Goal: Information Seeking & Learning: Learn about a topic

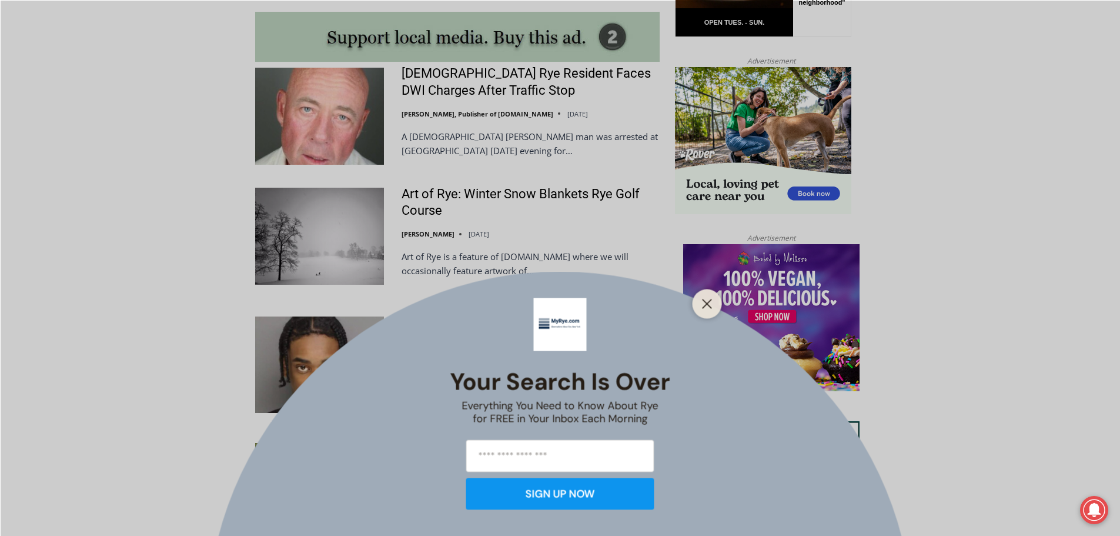
scroll to position [527, 0]
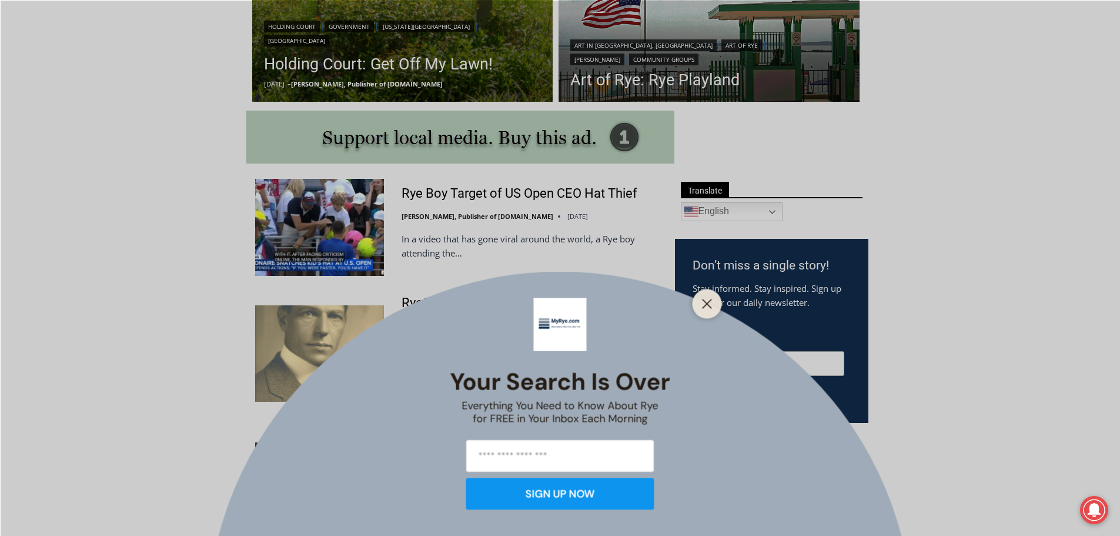
click at [475, 192] on div "Your Search is Over Everything You Need to Know About Rye for FREE in Your Inbo…" at bounding box center [560, 268] width 1120 height 536
click at [185, 225] on div "Your Search is Over Everything You Need to Know About Rye for FREE in Your Inbo…" at bounding box center [560, 268] width 1120 height 536
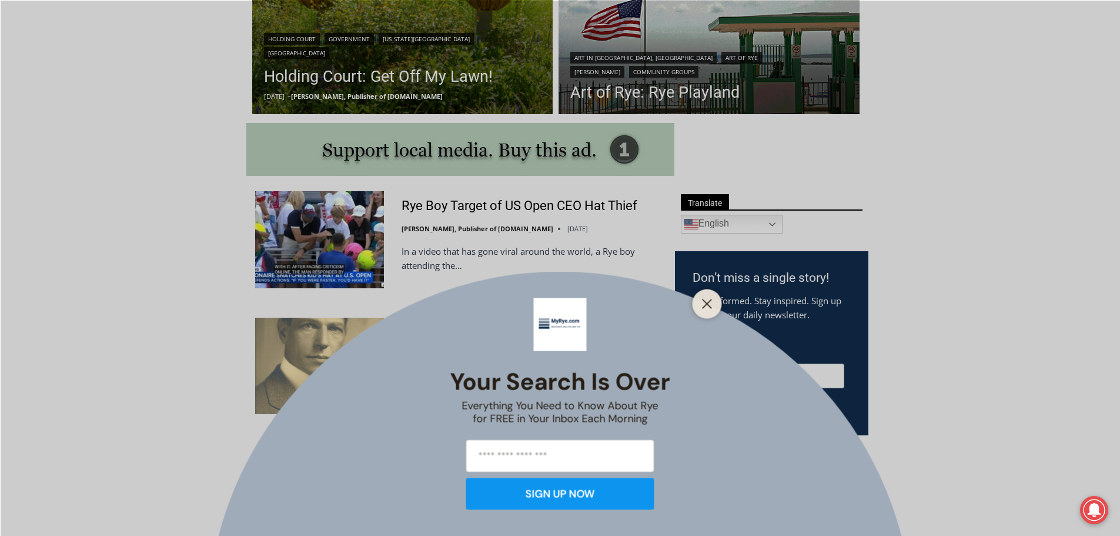
scroll to position [508, 0]
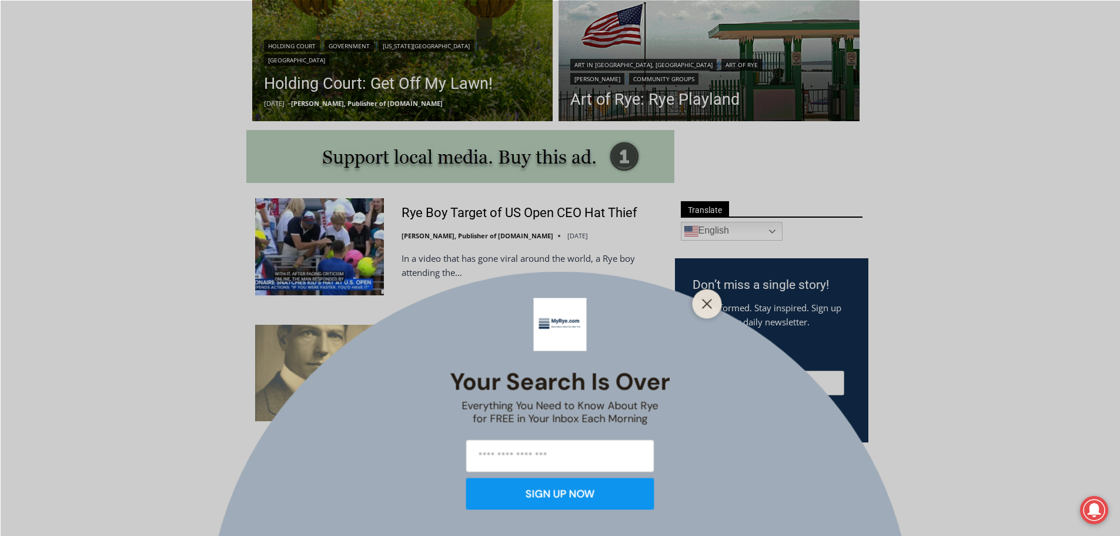
click at [694, 300] on div at bounding box center [707, 303] width 29 height 29
click at [710, 305] on line "Close" at bounding box center [707, 303] width 8 height 8
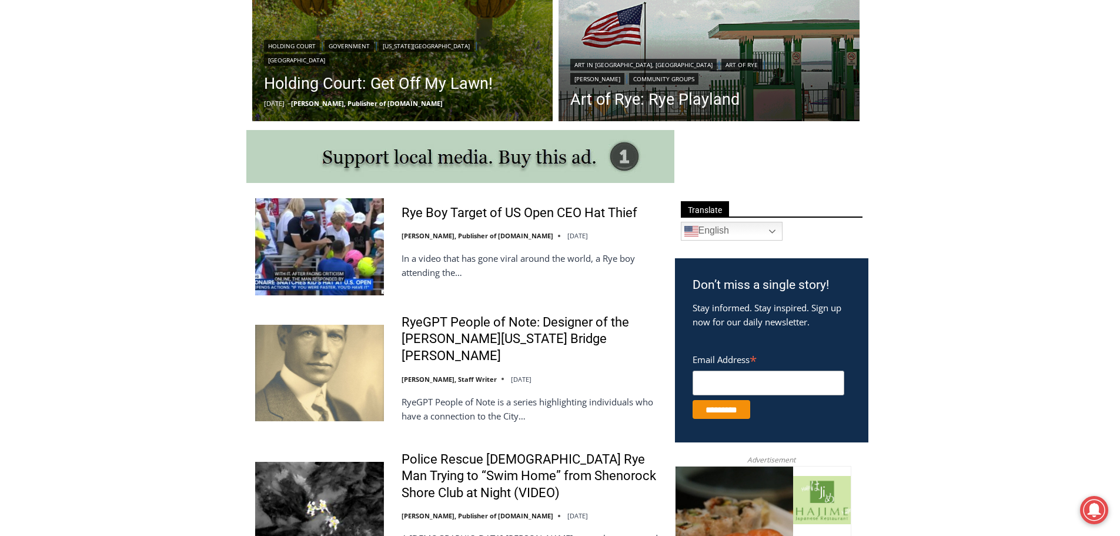
click at [322, 244] on img at bounding box center [319, 246] width 129 height 96
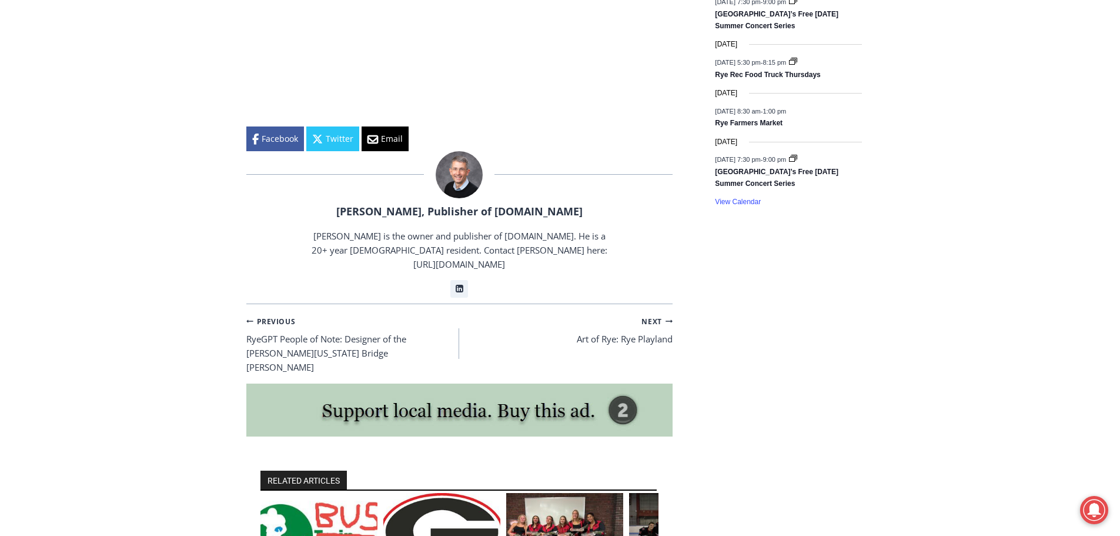
scroll to position [1901, 0]
